Goal: Information Seeking & Learning: Learn about a topic

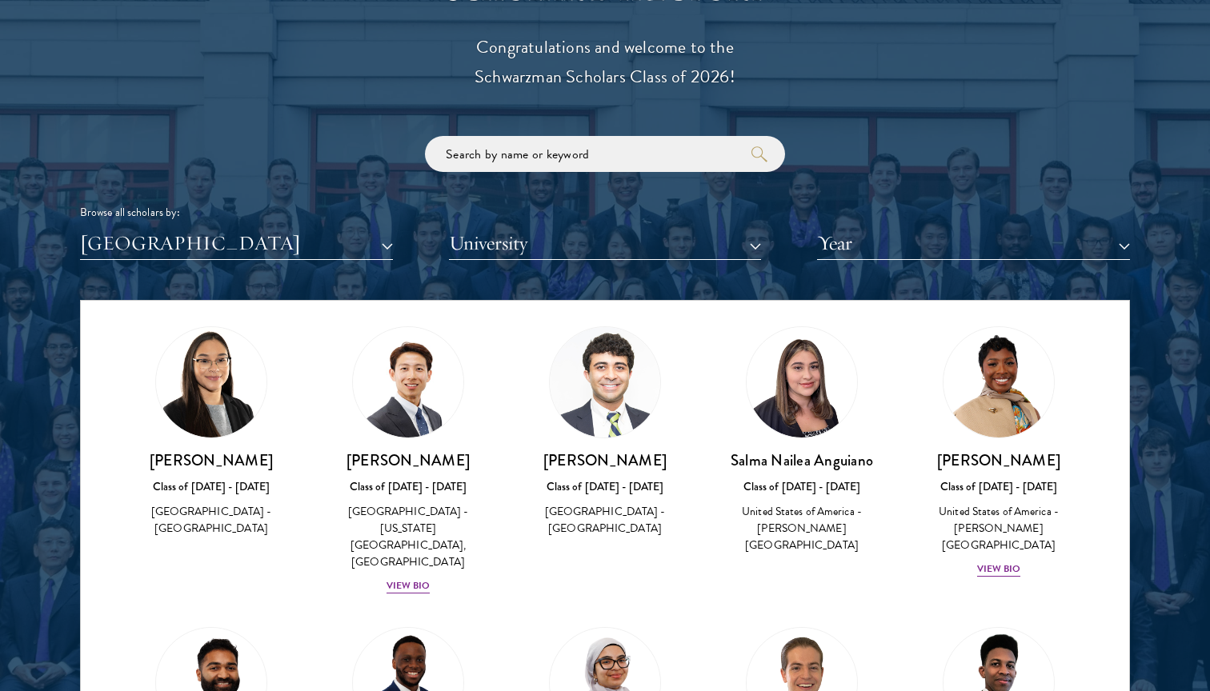
scroll to position [907, 0]
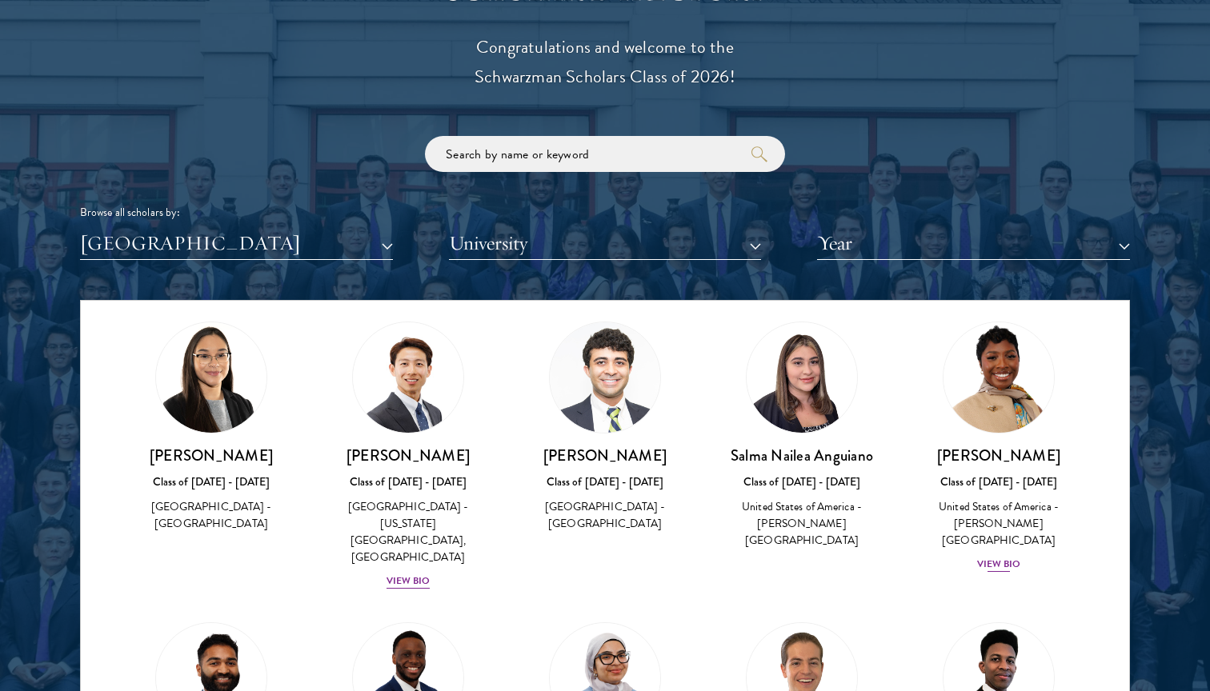
click at [1018, 366] on img at bounding box center [999, 378] width 122 height 122
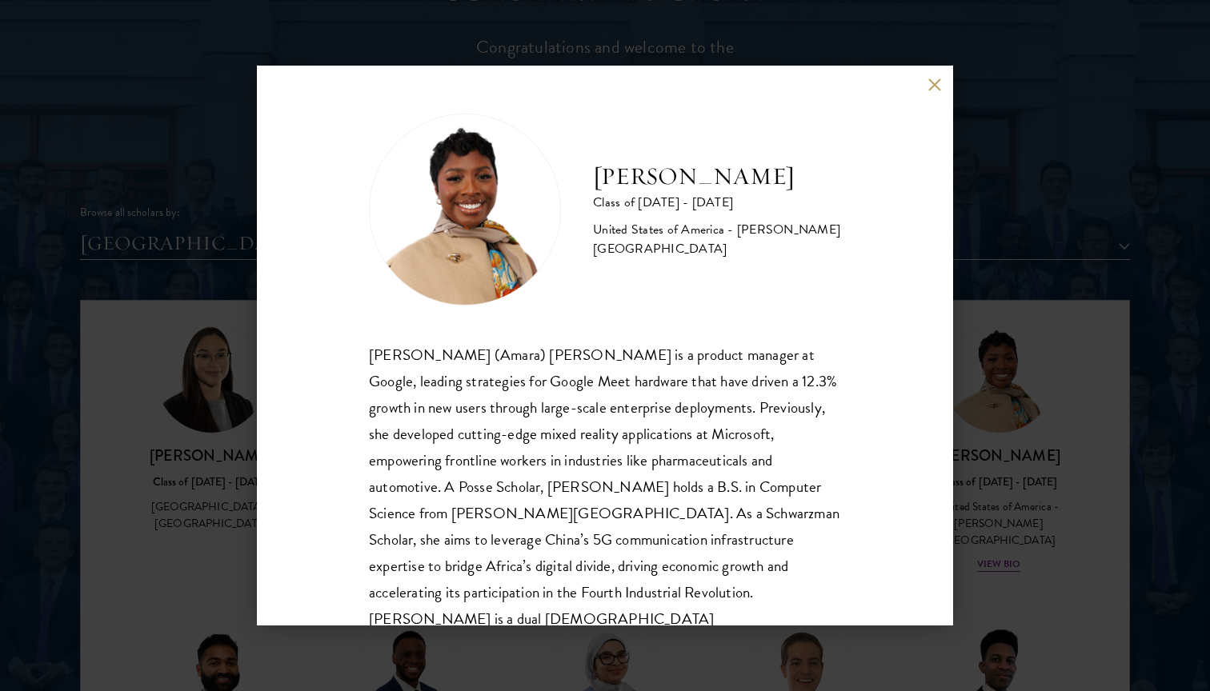
click at [659, 193] on h2 "[PERSON_NAME]" at bounding box center [717, 177] width 248 height 32
copy div "[PERSON_NAME]"
click at [937, 87] on button at bounding box center [935, 85] width 14 height 14
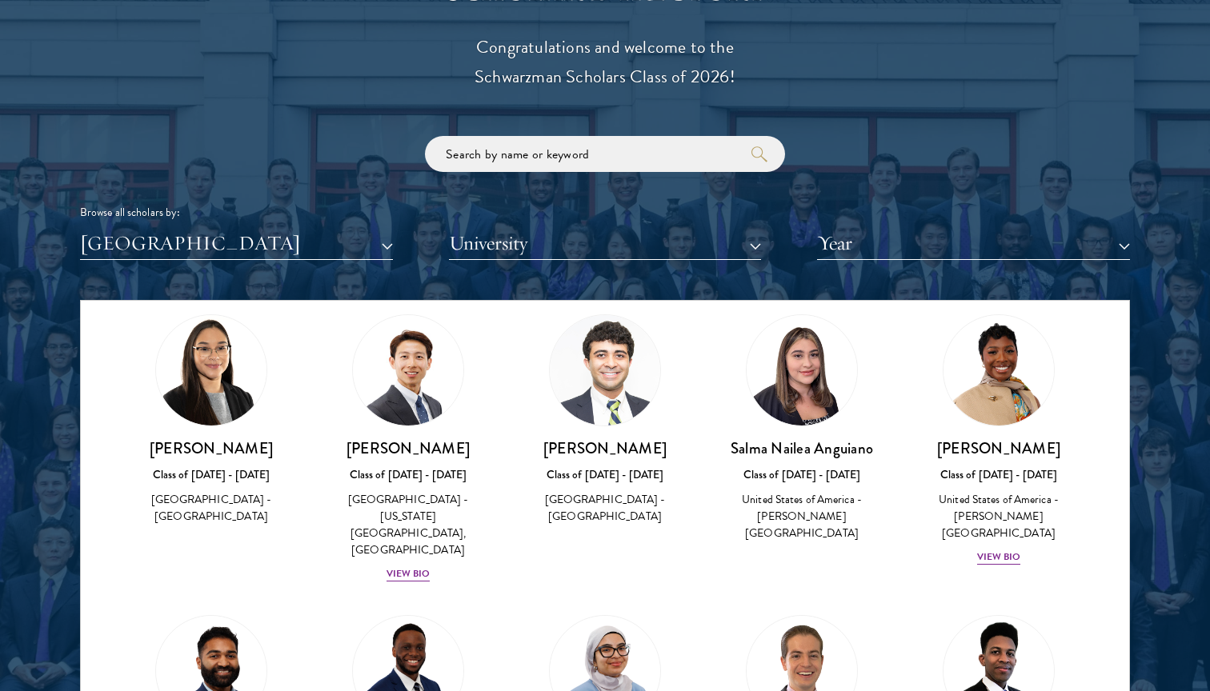
scroll to position [902, 0]
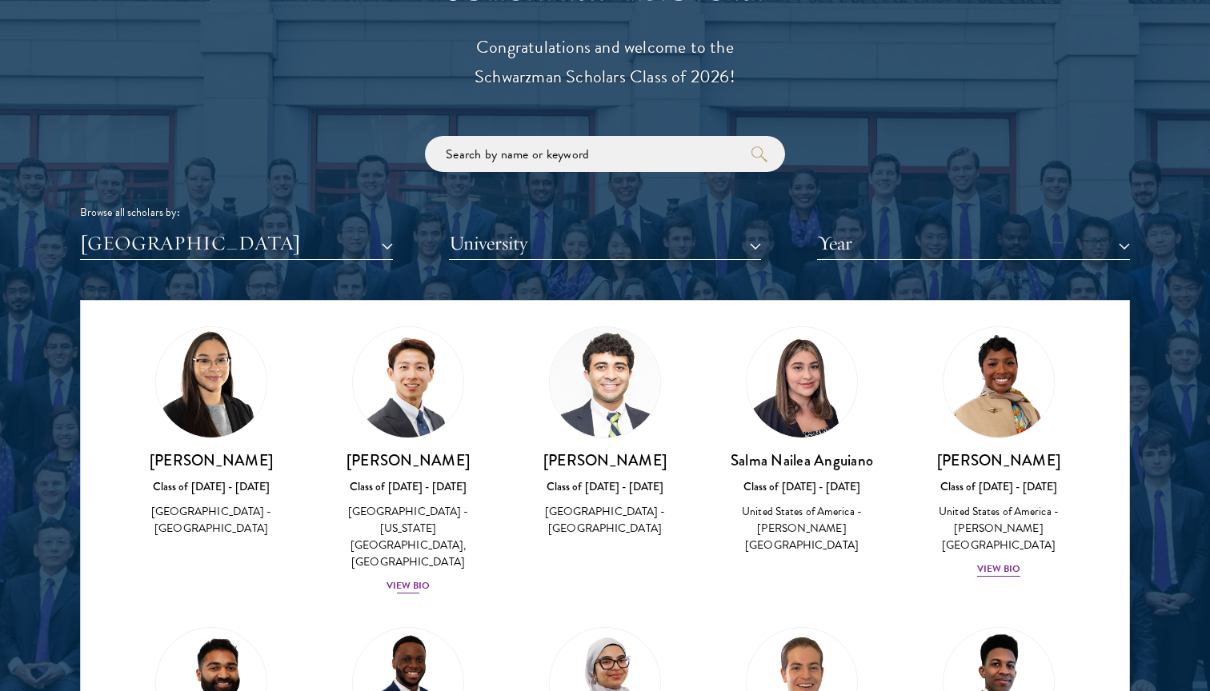
click at [411, 451] on h3 "[PERSON_NAME]" at bounding box center [408, 461] width 165 height 20
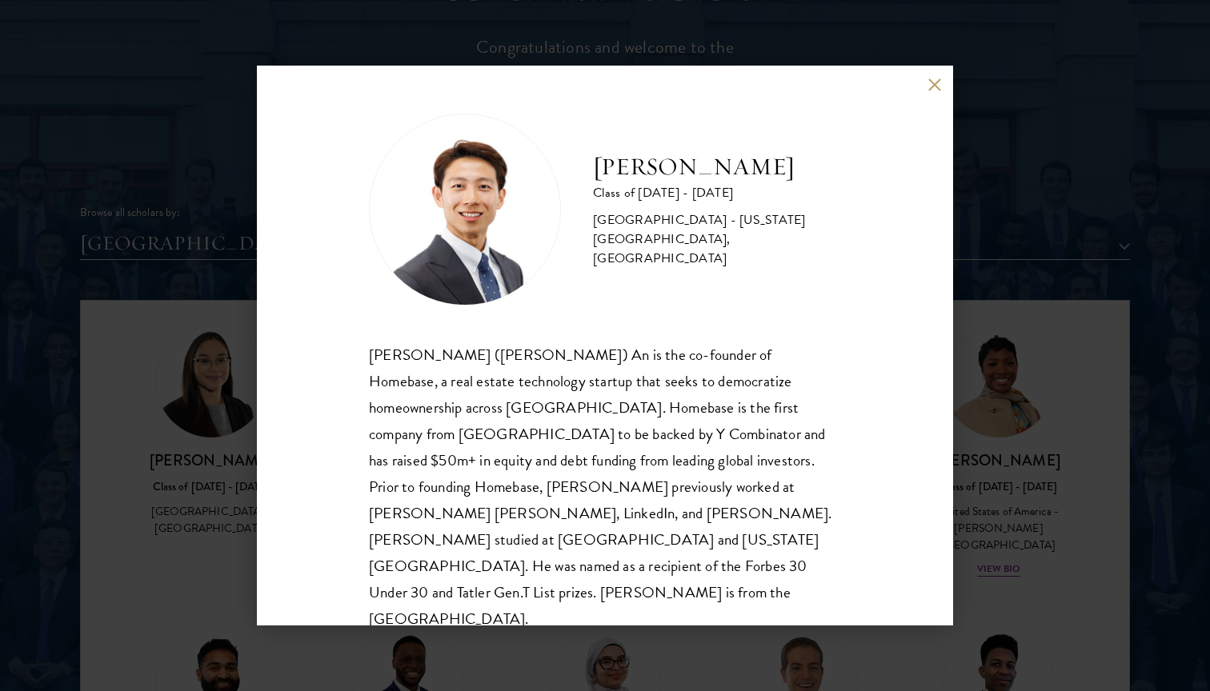
click at [577, 394] on div "[PERSON_NAME] ([PERSON_NAME]) An is the co-founder of Homebase, a real estate t…" at bounding box center [605, 487] width 472 height 291
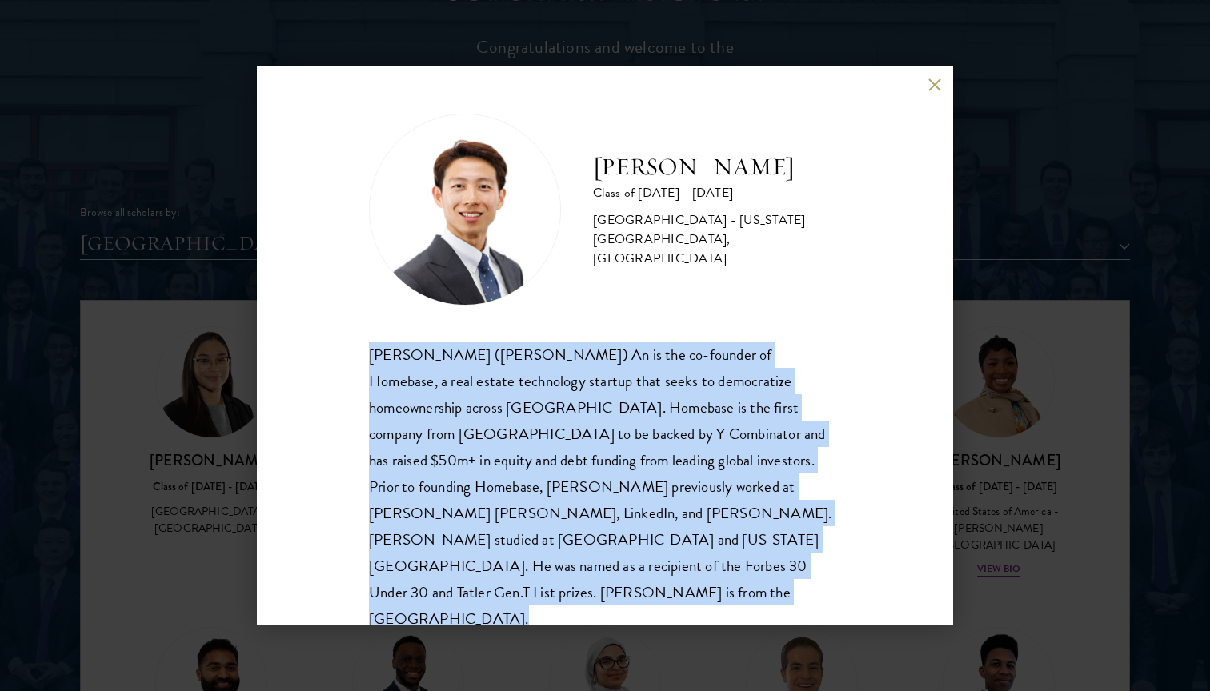
click at [964, 295] on div "[PERSON_NAME] Class of [DATE] - [DATE] [GEOGRAPHIC_DATA] - [US_STATE][GEOGRAPHI…" at bounding box center [605, 345] width 1210 height 691
